Goal: Information Seeking & Learning: Check status

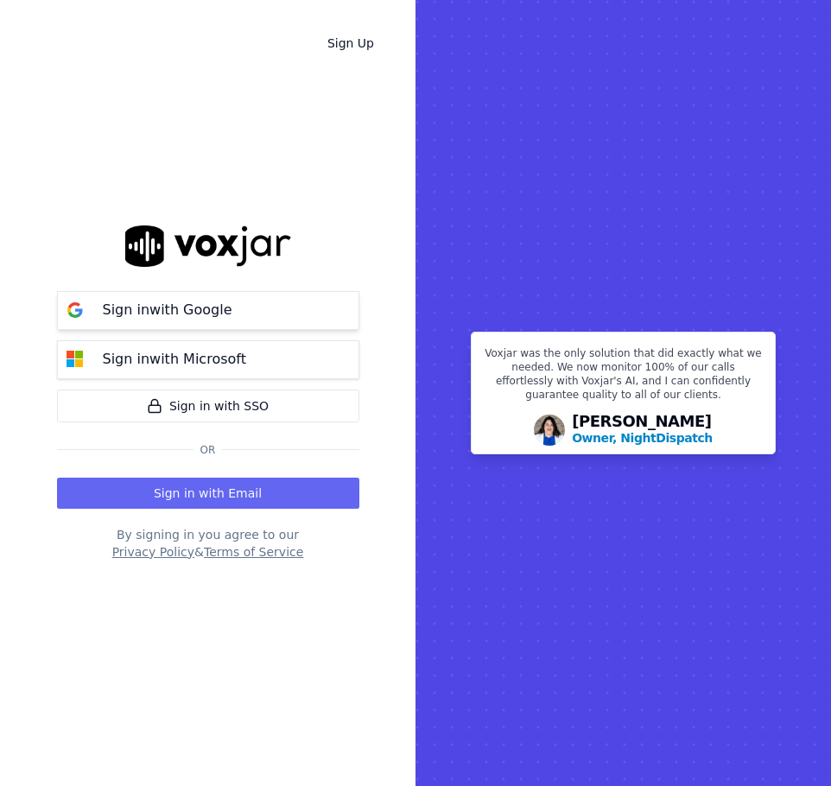
click at [162, 304] on p "Sign in with Google" at bounding box center [168, 310] width 130 height 21
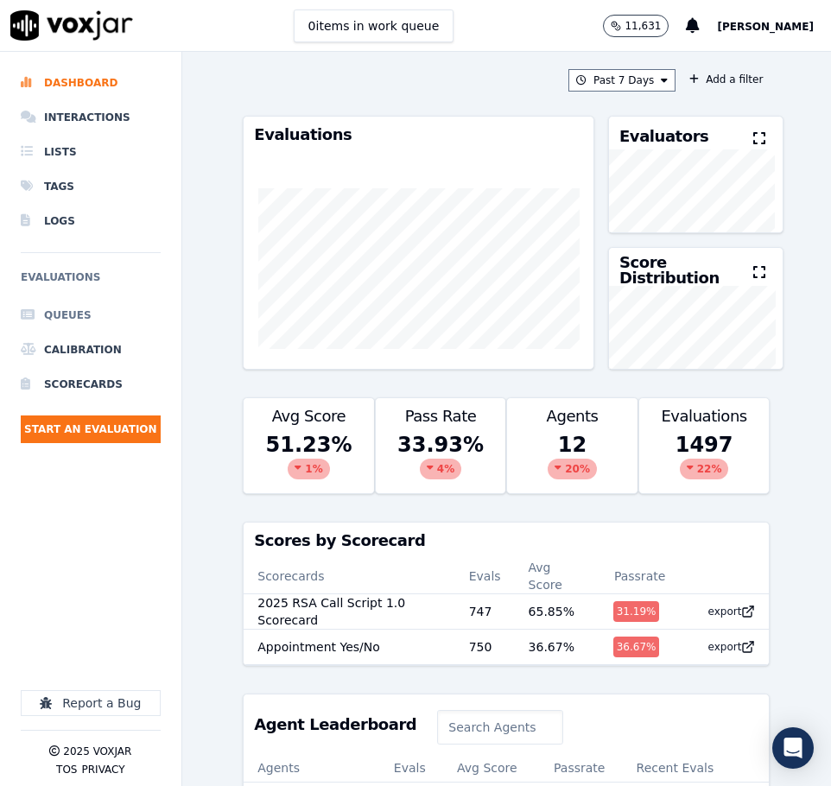
click at [84, 312] on li "Queues" at bounding box center [91, 315] width 140 height 35
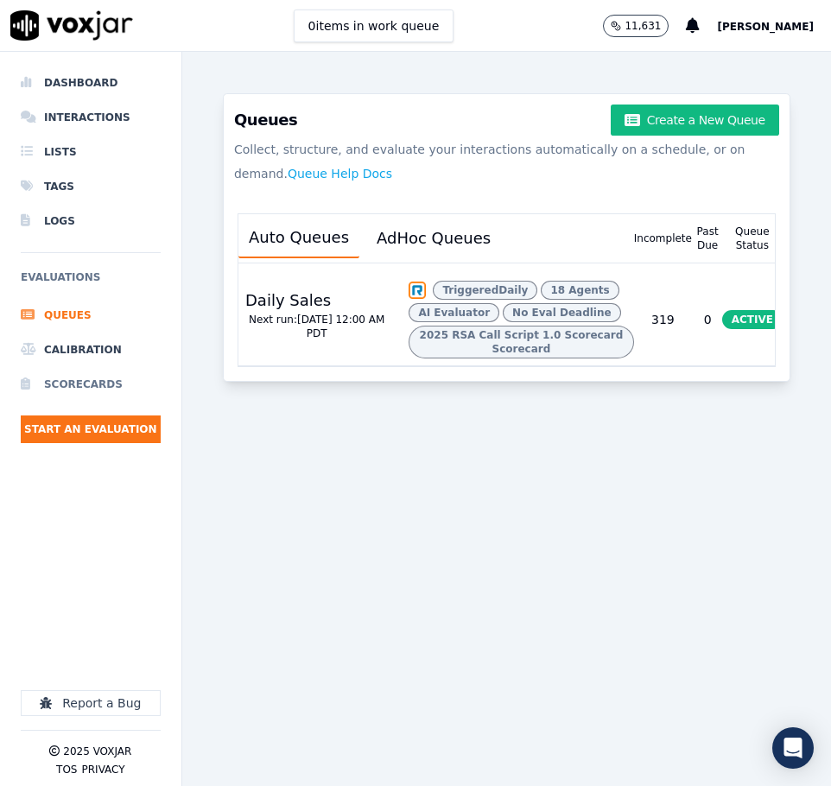
click at [104, 383] on li "Scorecards" at bounding box center [91, 384] width 140 height 35
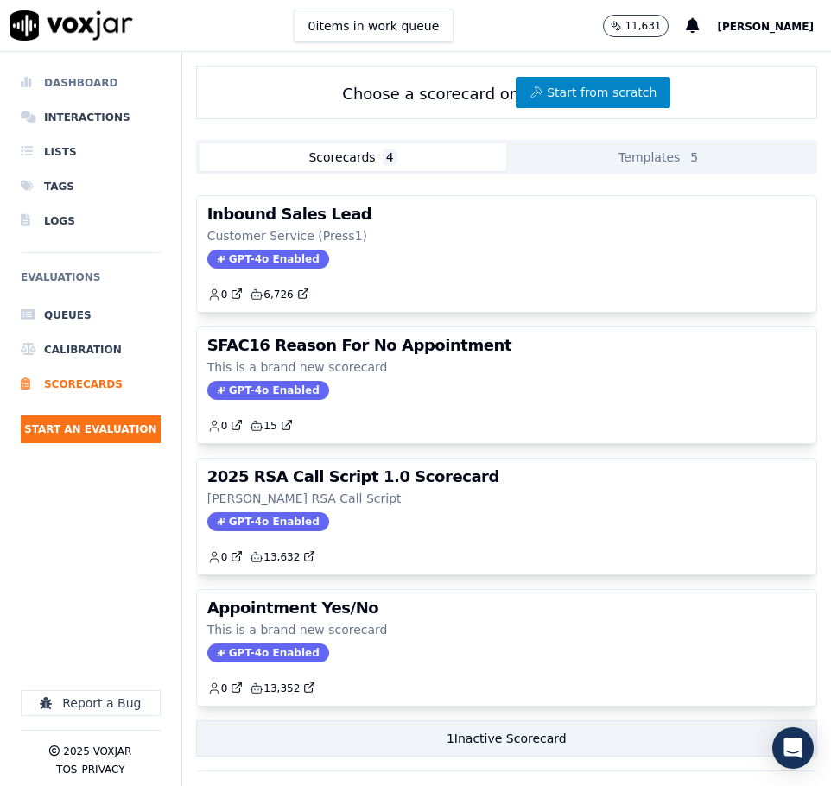
click at [73, 79] on li "Dashboard" at bounding box center [91, 83] width 140 height 35
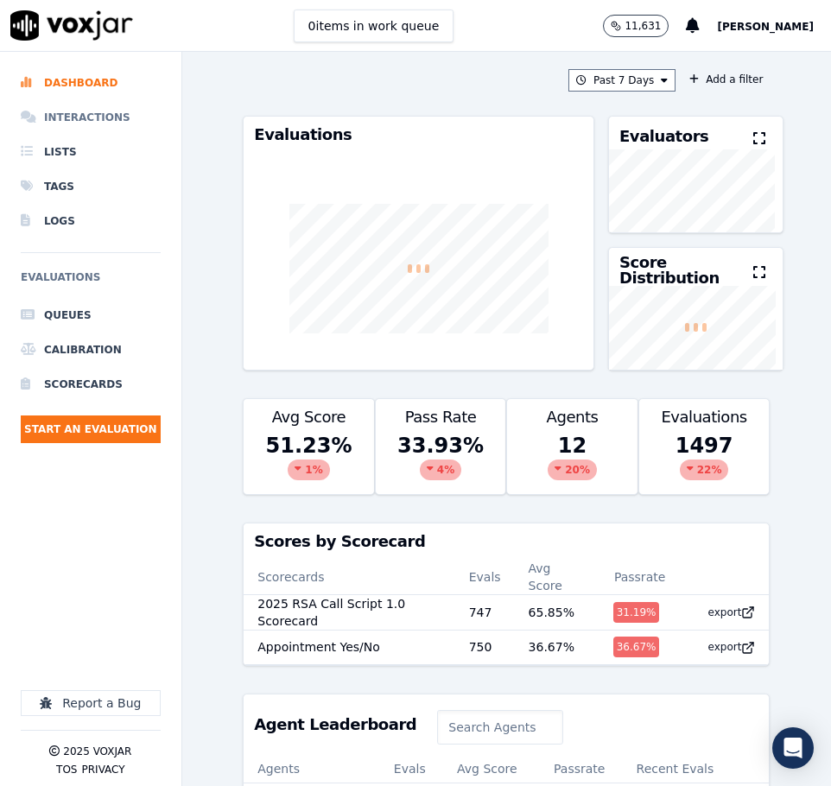
click at [75, 113] on li "Interactions" at bounding box center [91, 117] width 140 height 35
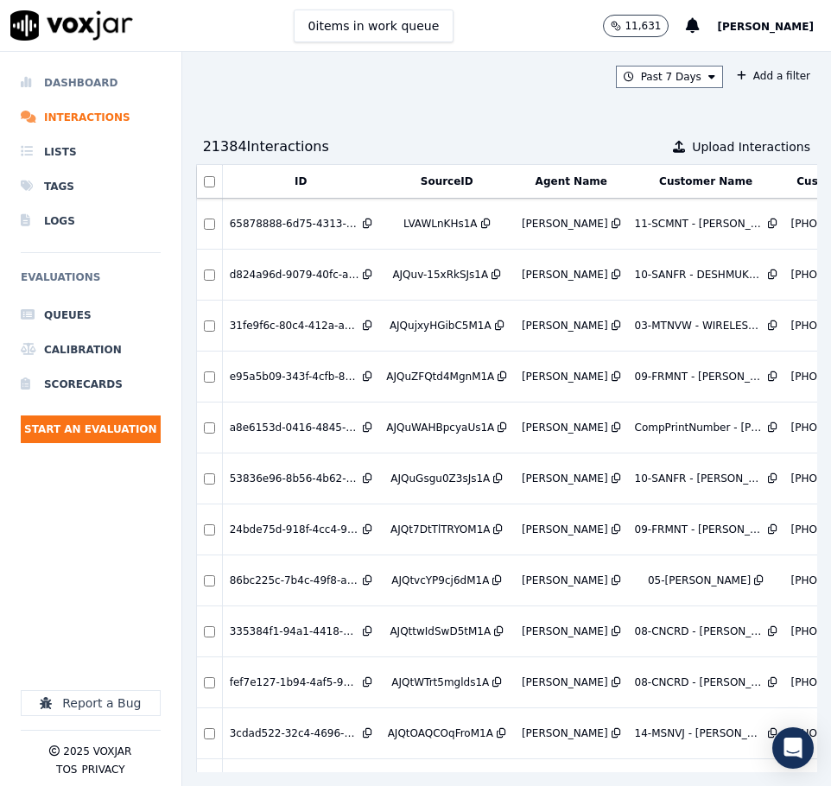
click at [98, 85] on li "Dashboard" at bounding box center [91, 83] width 140 height 35
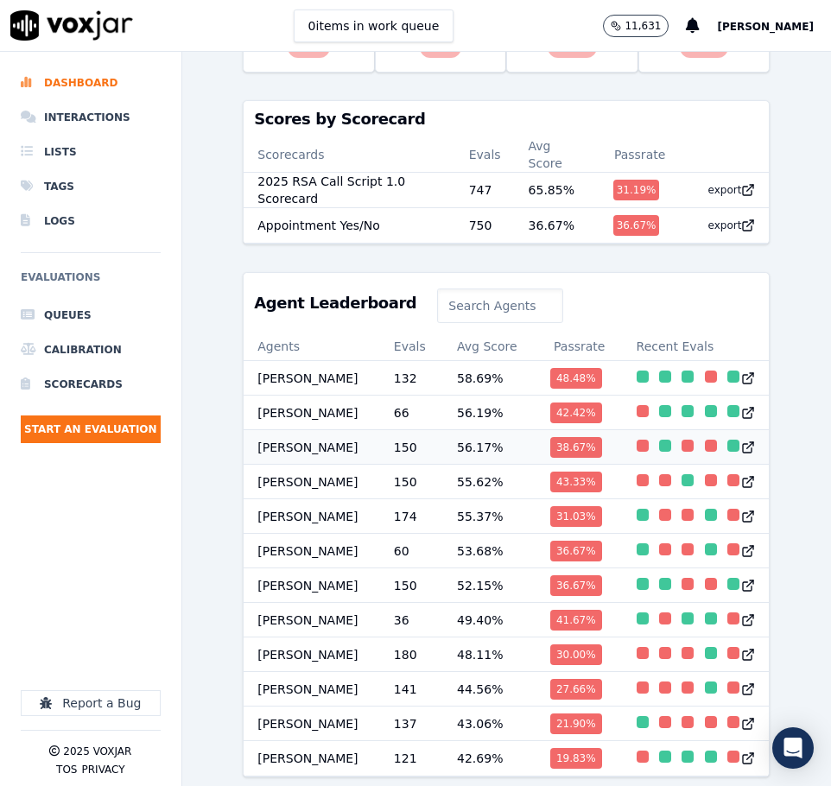
scroll to position [394, 0]
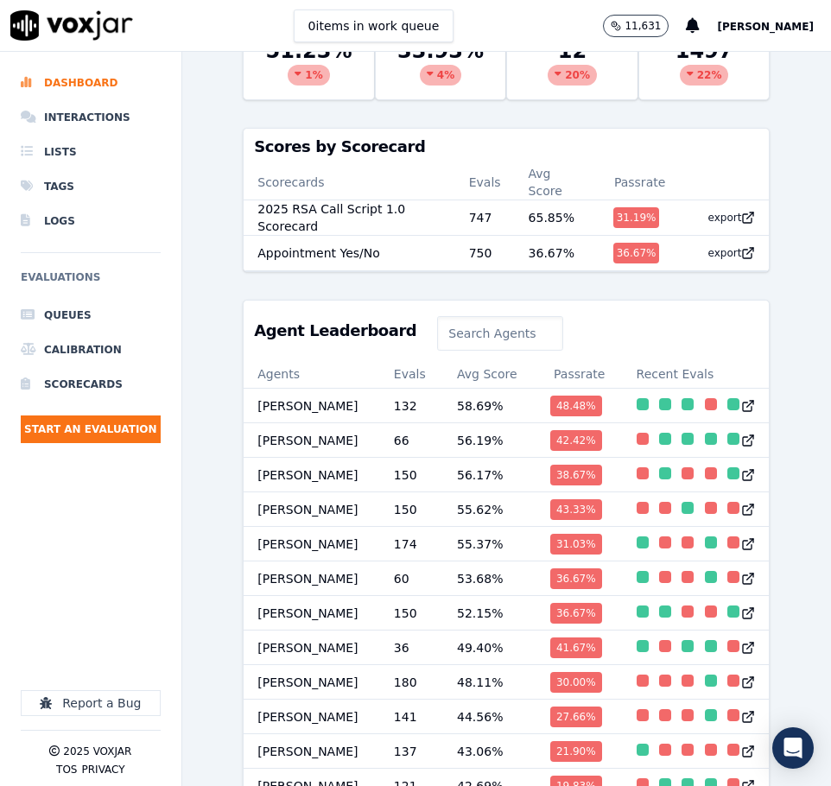
click at [437, 340] on input at bounding box center [500, 333] width 126 height 35
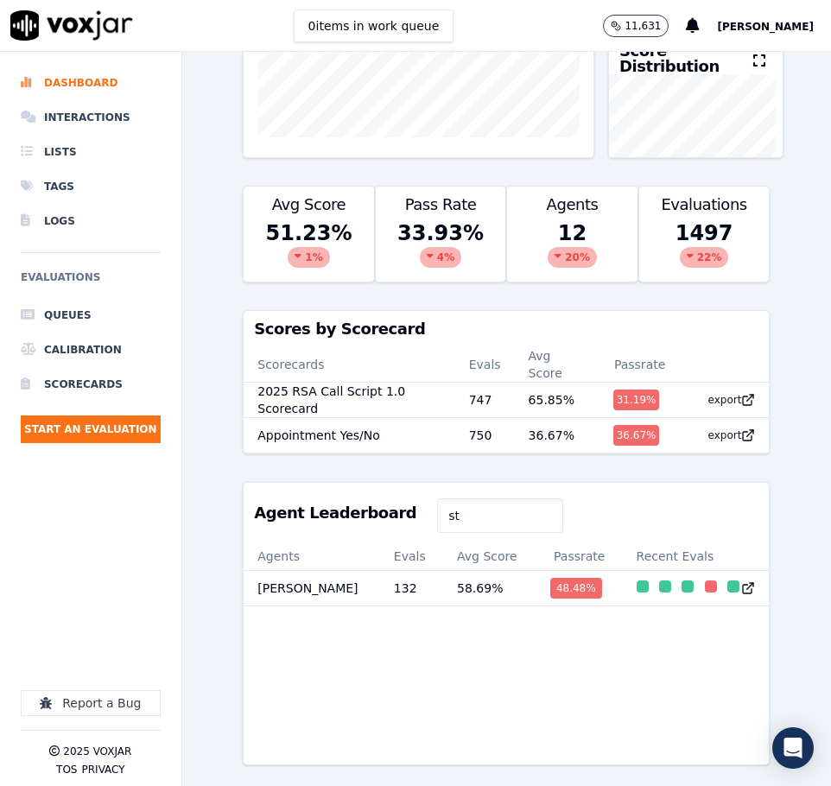
type input "s"
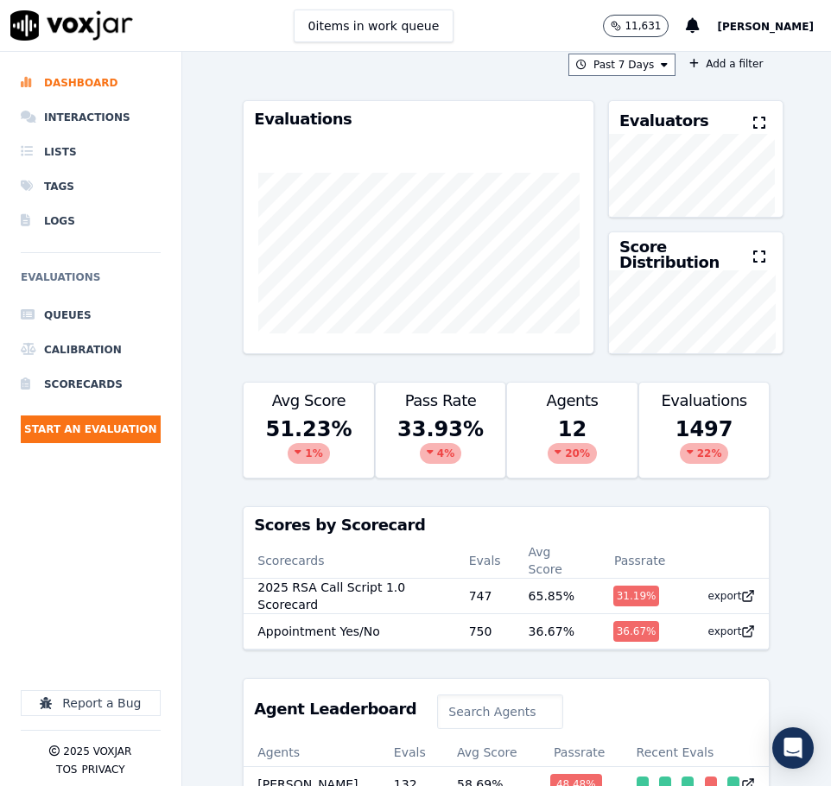
scroll to position [0, 0]
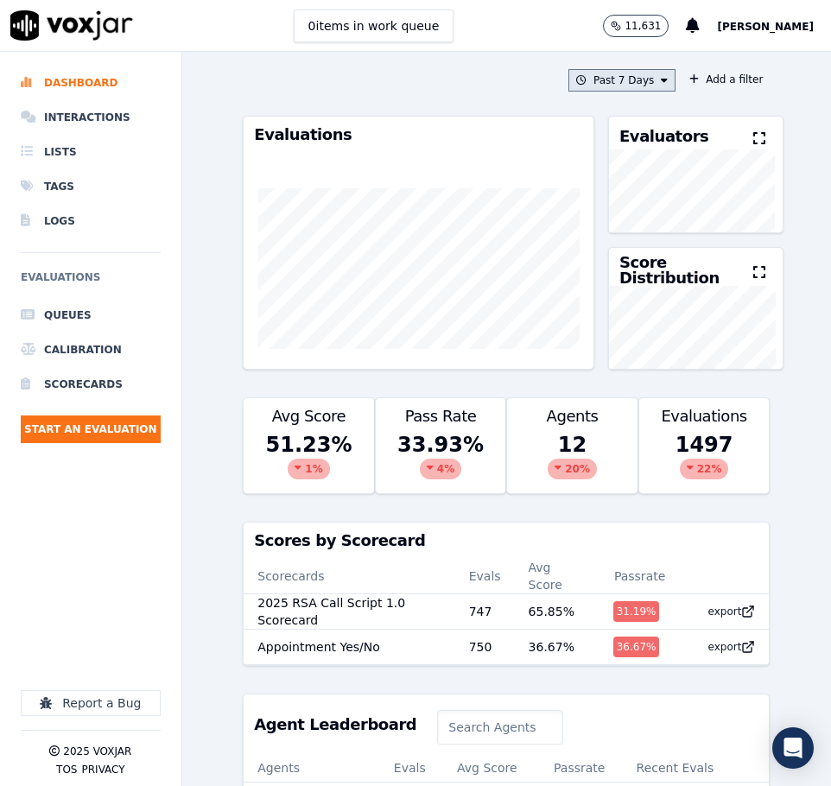
click at [603, 72] on button "Past 7 Days" at bounding box center [621, 80] width 107 height 22
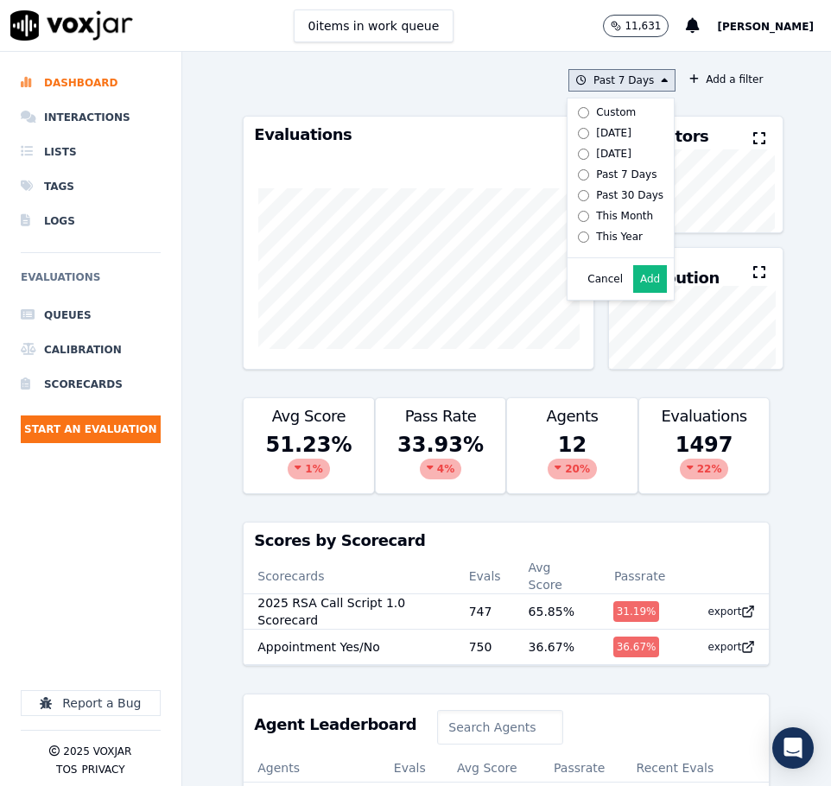
click at [648, 291] on div "Cancel Add" at bounding box center [620, 278] width 106 height 41
click at [642, 291] on button "Add" at bounding box center [650, 279] width 34 height 28
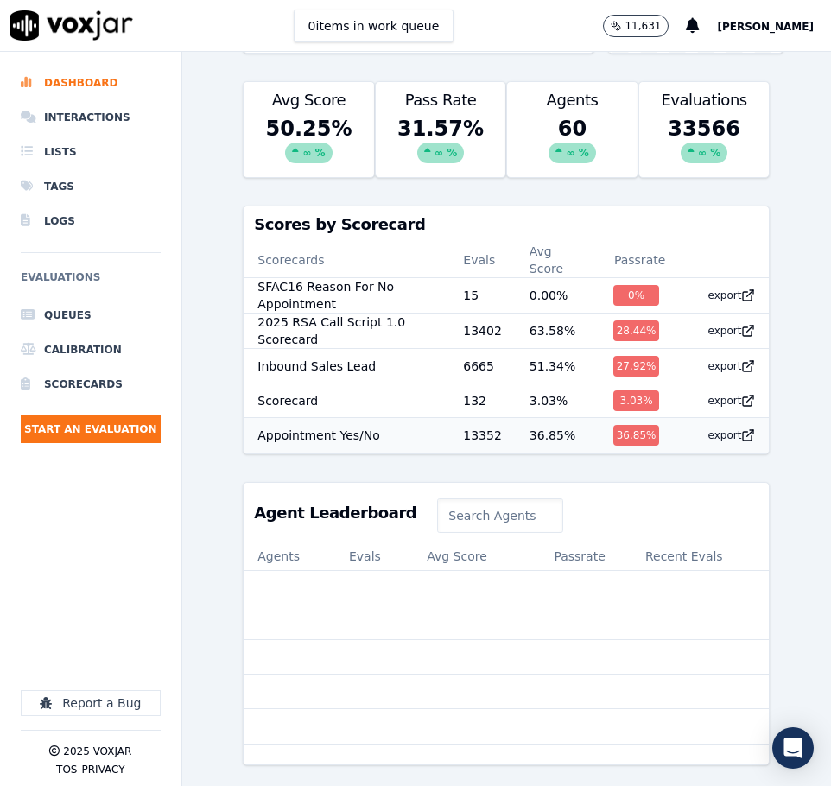
scroll to position [350, 0]
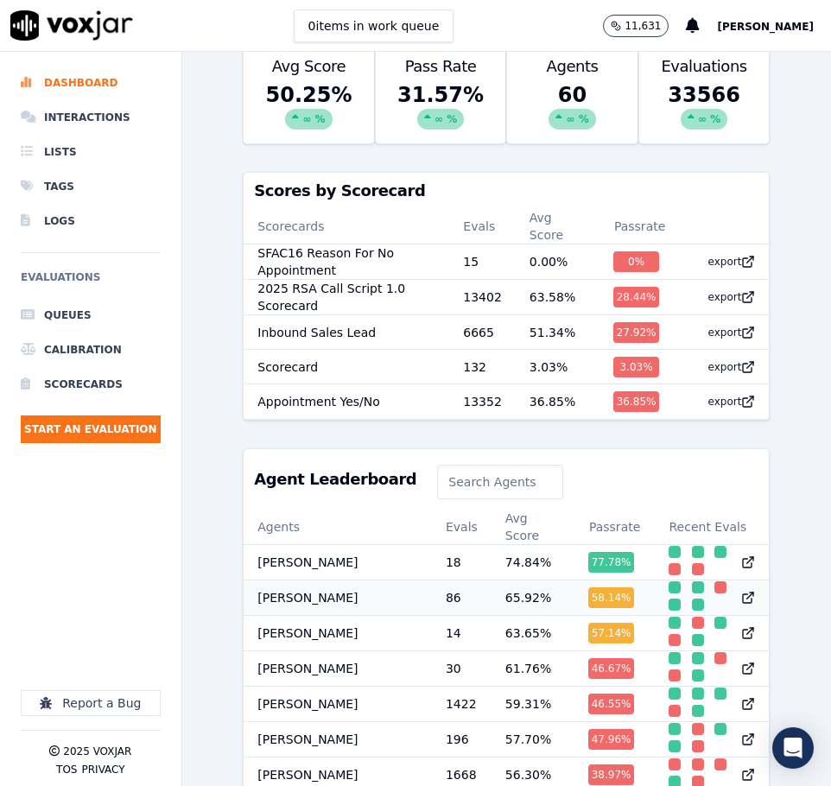
click at [307, 601] on td "[PERSON_NAME]" at bounding box center [337, 596] width 188 height 35
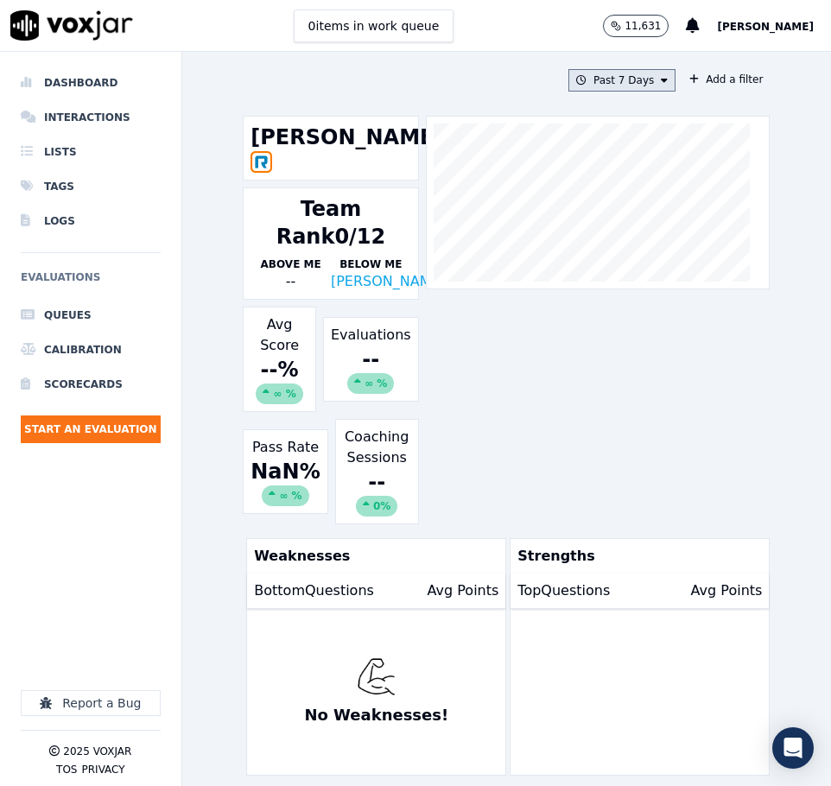
click at [634, 74] on button "Past 7 Days" at bounding box center [621, 80] width 107 height 22
click at [638, 291] on button "Add" at bounding box center [650, 279] width 34 height 28
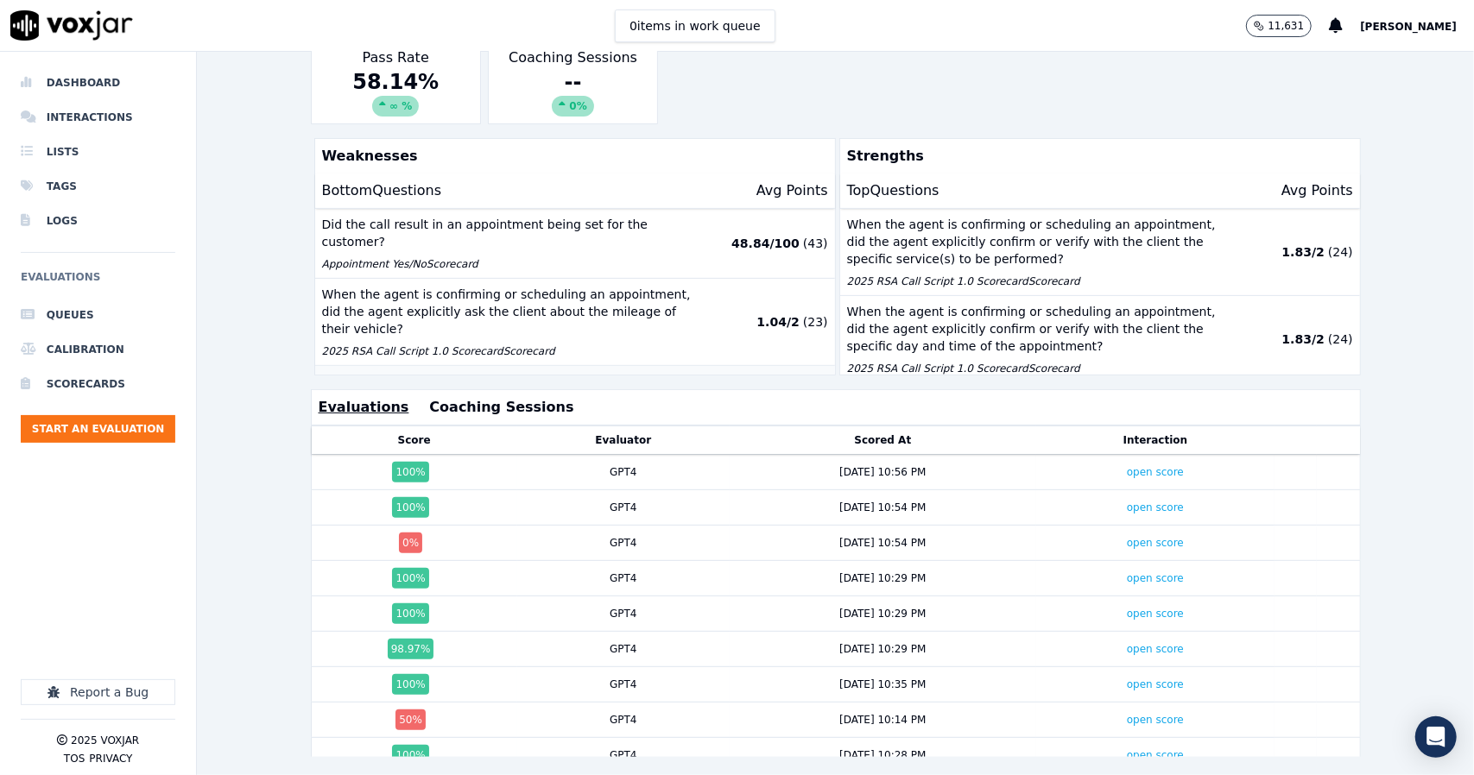
scroll to position [282, 0]
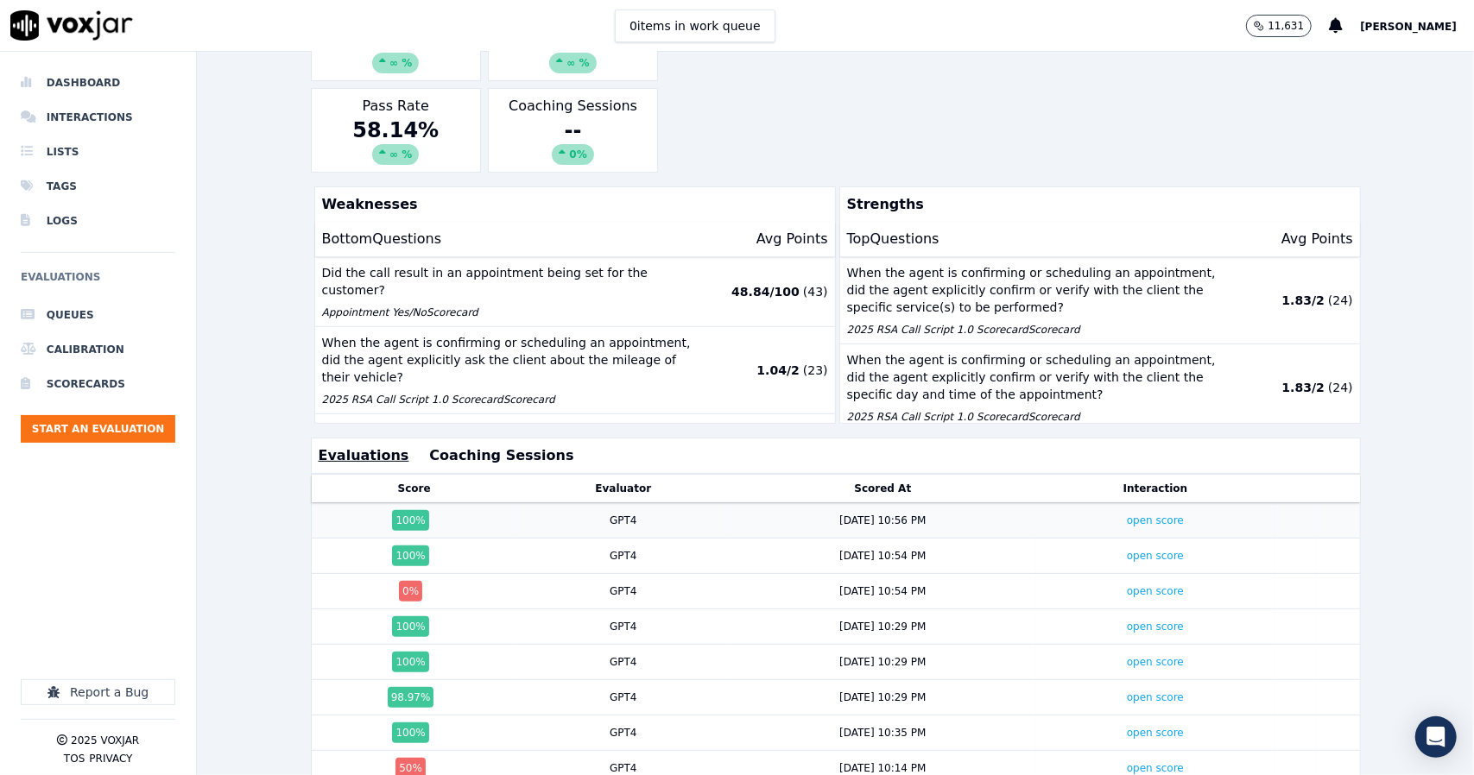
click at [830, 523] on td "open score" at bounding box center [1155, 520] width 238 height 35
click at [830, 521] on link "open score" at bounding box center [1155, 521] width 57 height 12
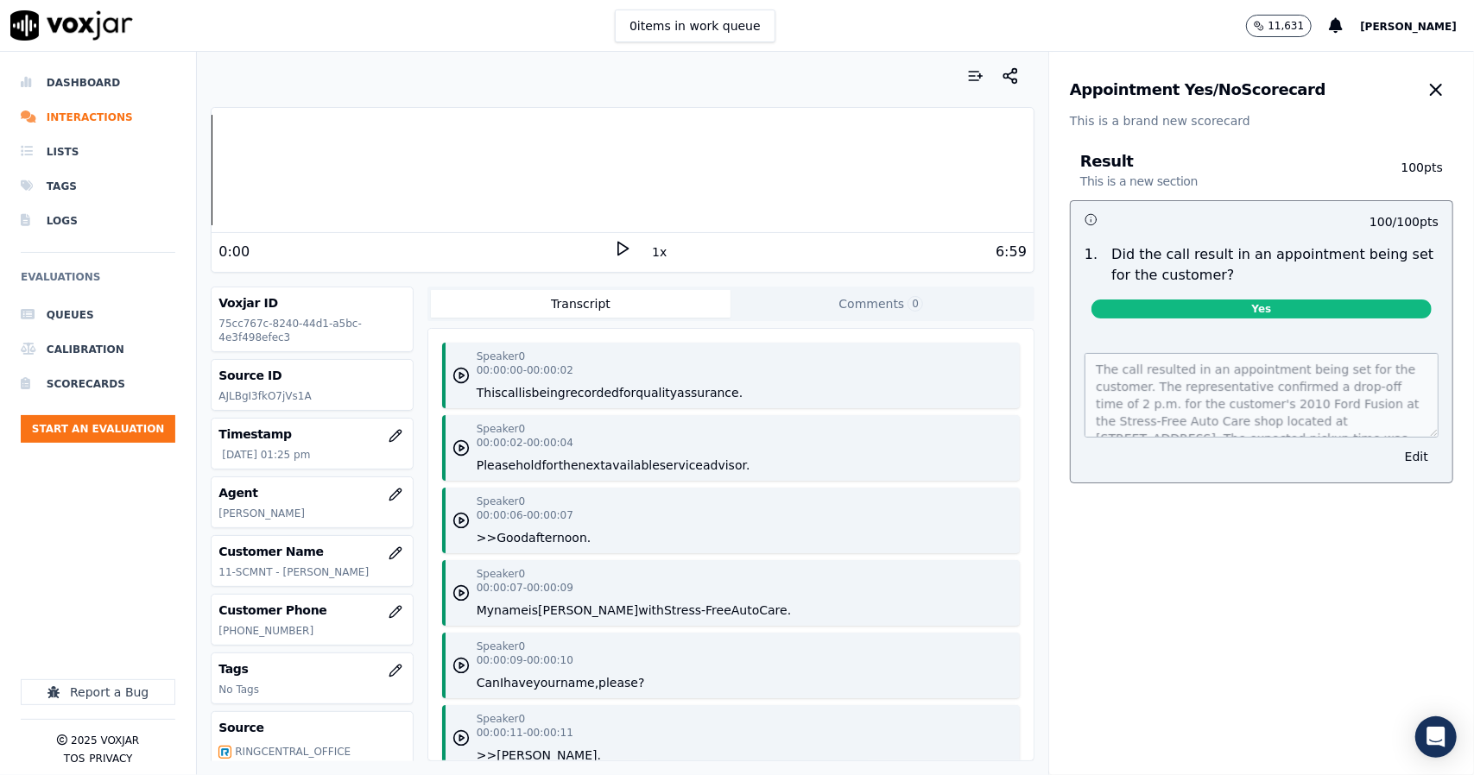
click at [614, 256] on icon at bounding box center [622, 248] width 17 height 17
click at [619, 248] on icon at bounding box center [622, 248] width 17 height 17
